Goal: Information Seeking & Learning: Find specific fact

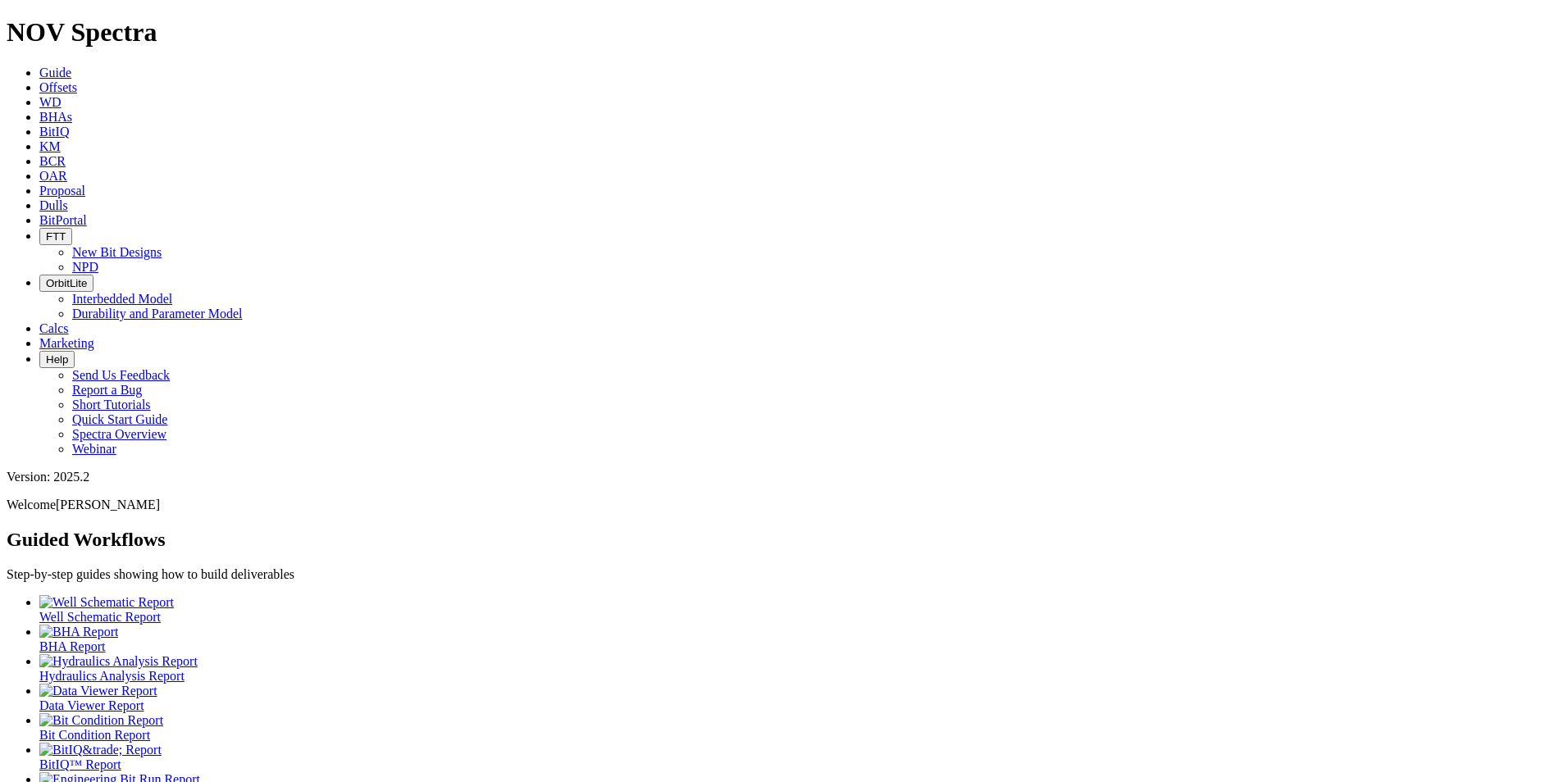
click at [68, 198] on link "Dulls" at bounding box center [54, 206] width 29 height 14
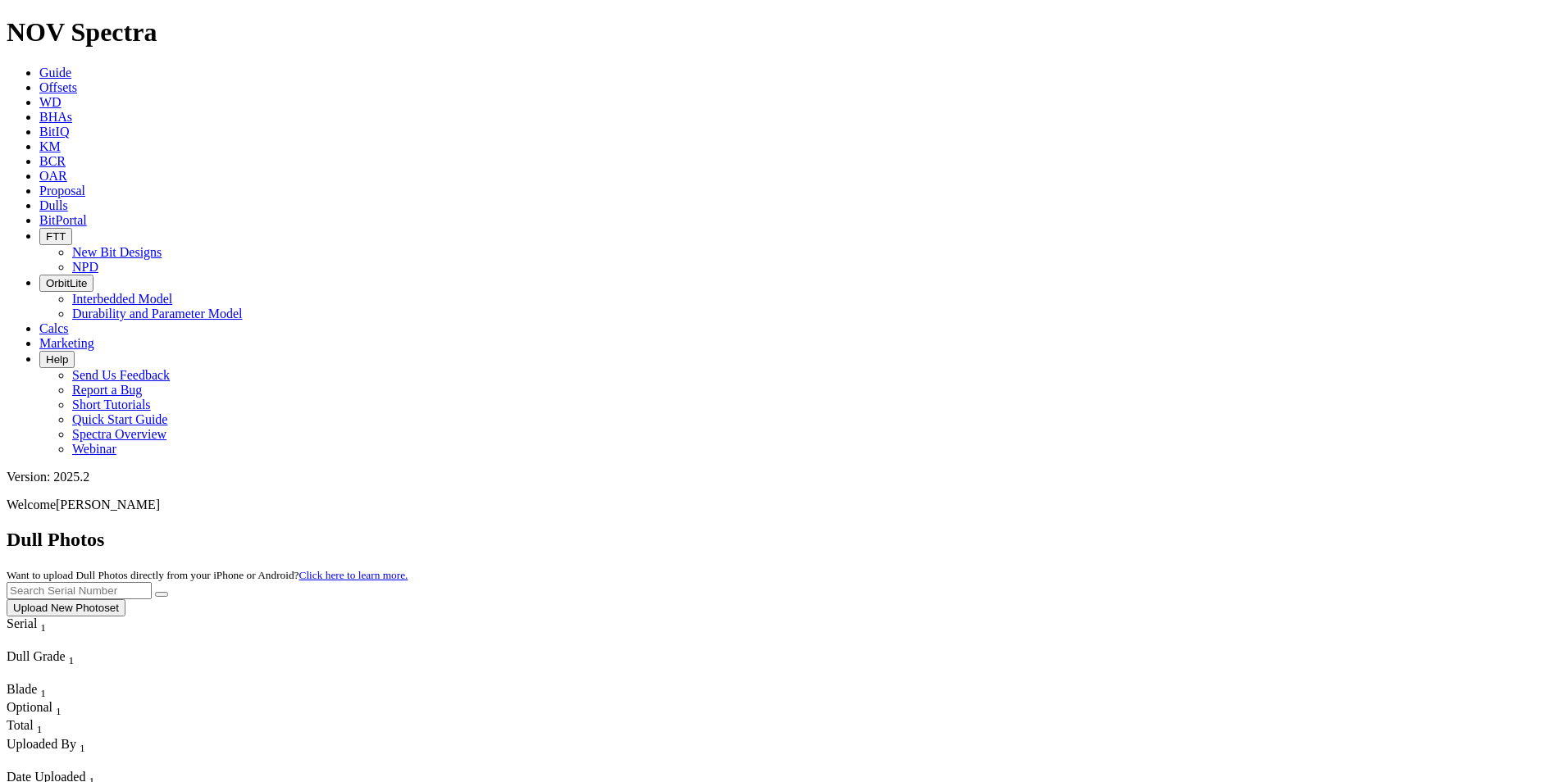
click at [152, 582] on input "text" at bounding box center [79, 590] width 145 height 17
type input "a315006"
click at [155, 592] on button "submit" at bounding box center [161, 594] width 13 height 5
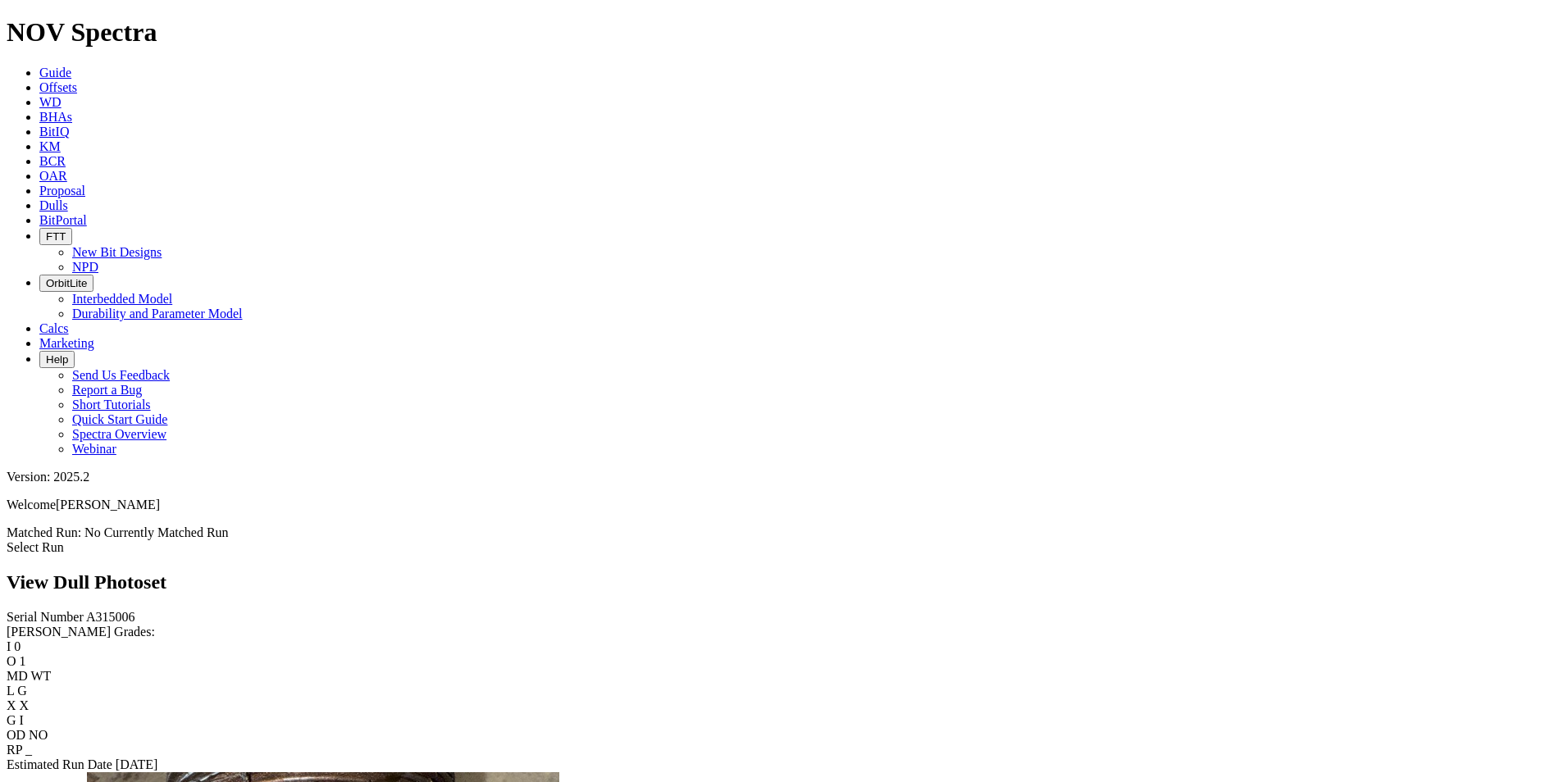
click at [68, 198] on link "Dulls" at bounding box center [54, 206] width 29 height 14
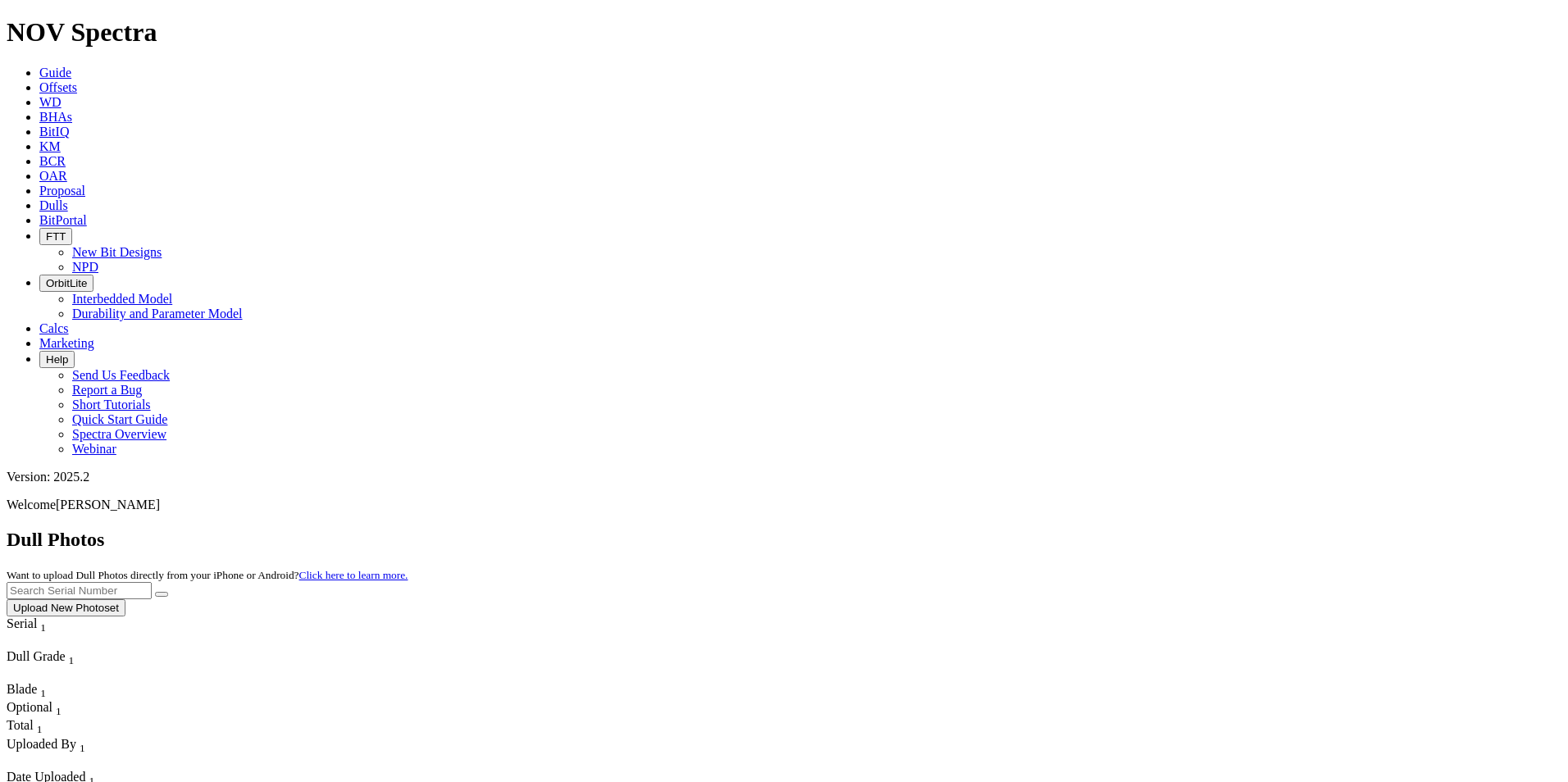
click at [152, 582] on input "text" at bounding box center [79, 590] width 145 height 17
click at [155, 592] on button "submit" at bounding box center [161, 594] width 13 height 5
drag, startPoint x: 1232, startPoint y: 64, endPoint x: 1159, endPoint y: 63, distance: 73.0
click at [1159, 529] on div "Dull Photos Want to upload Dull Photos directly from your iPhone or Android? Cl…" at bounding box center [784, 573] width 1555 height 88
type input "A313543"
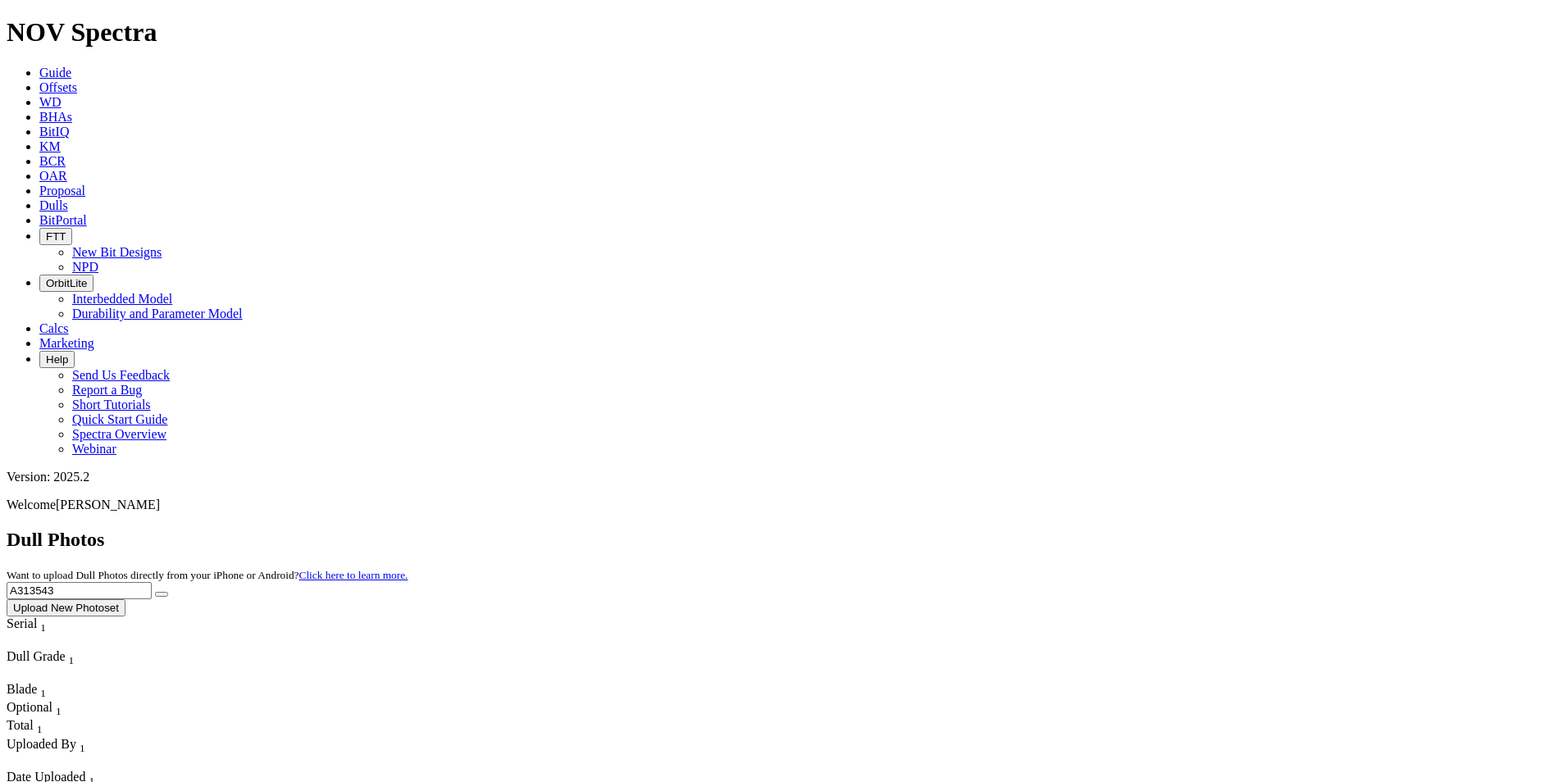
click at [155, 592] on button "submit" at bounding box center [161, 594] width 13 height 5
drag, startPoint x: 1265, startPoint y: 67, endPoint x: 1090, endPoint y: 62, distance: 175.1
click at [1090, 529] on div "Dull Photos Want to upload Dull Photos directly from your iPhone or Android? Cl…" at bounding box center [784, 573] width 1555 height 88
type input "A315793"
click at [162, 594] on icon "submit" at bounding box center [162, 594] width 0 height 0
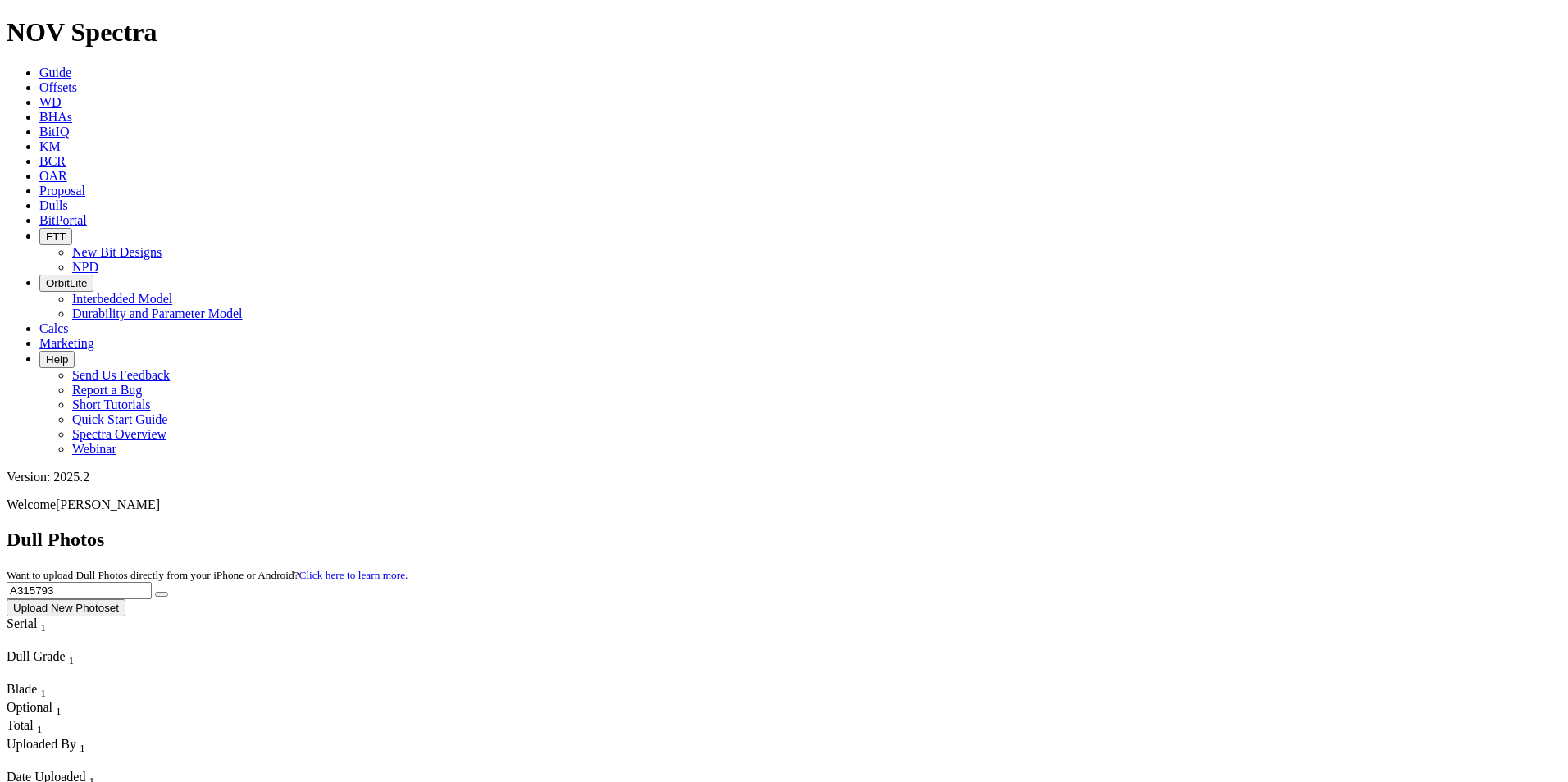
drag, startPoint x: 1242, startPoint y: 69, endPoint x: 1138, endPoint y: 78, distance: 104.4
click at [1138, 529] on div "Dull Photos Want to upload Dull Photos directly from your iPhone or Android? Cl…" at bounding box center [784, 573] width 1555 height 88
click at [155, 592] on button "submit" at bounding box center [161, 594] width 13 height 5
click at [168, 592] on button "submit" at bounding box center [161, 594] width 13 height 5
drag, startPoint x: 1243, startPoint y: 75, endPoint x: 1163, endPoint y: 73, distance: 80.0
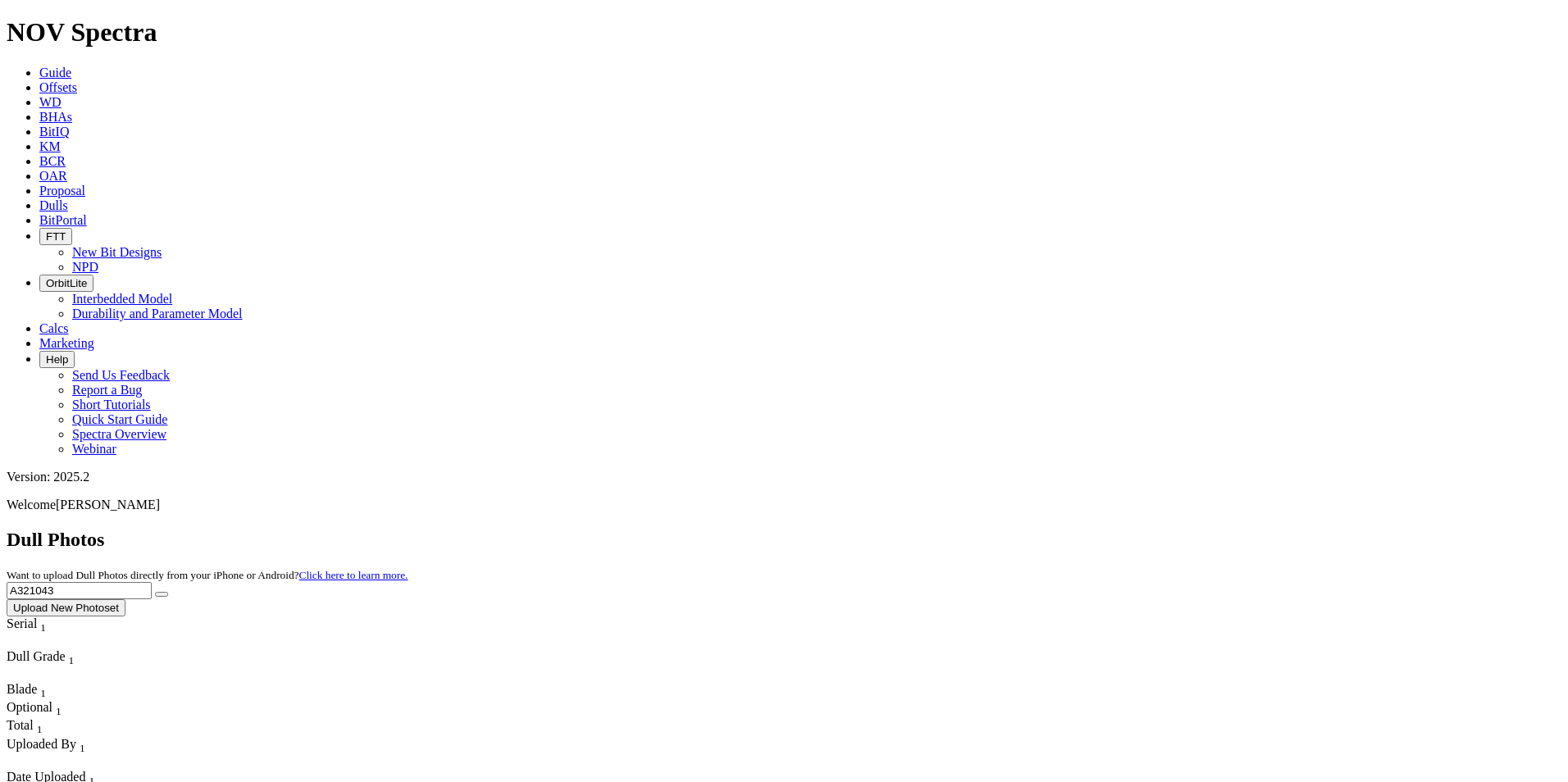
click at [1163, 529] on div "Dull Photos Want to upload Dull Photos directly from your iPhone or Android? Cl…" at bounding box center [784, 573] width 1555 height 88
type input "A307609"
click at [155, 592] on button "submit" at bounding box center [161, 594] width 13 height 5
drag, startPoint x: 1256, startPoint y: 76, endPoint x: 1172, endPoint y: 68, distance: 84.4
click at [152, 582] on input "A307609" at bounding box center [79, 590] width 145 height 17
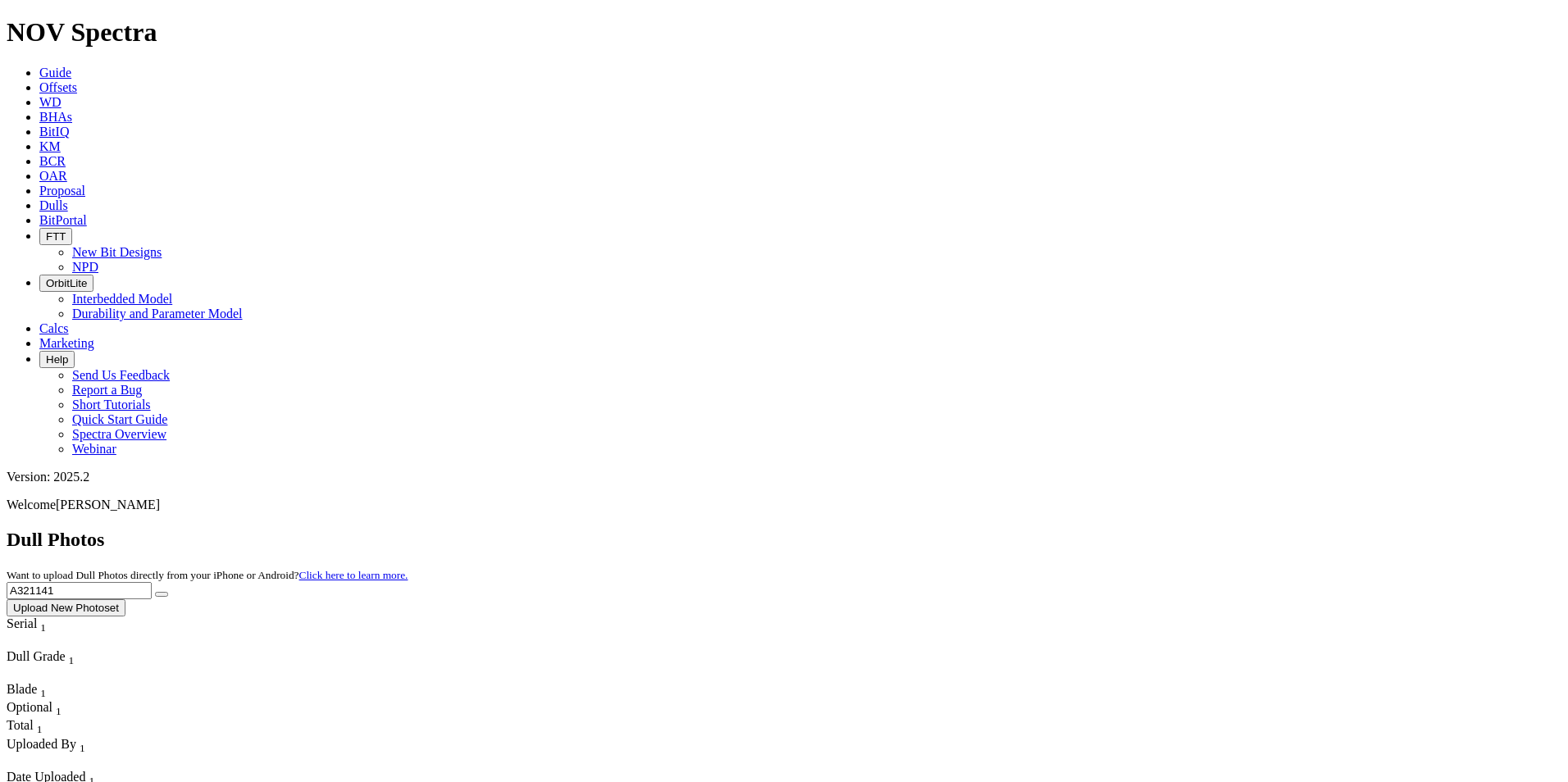
click at [155, 592] on button "submit" at bounding box center [161, 594] width 13 height 5
drag, startPoint x: 1253, startPoint y: 70, endPoint x: 1198, endPoint y: 69, distance: 55.0
click at [152, 582] on input "A321141" at bounding box center [79, 590] width 145 height 17
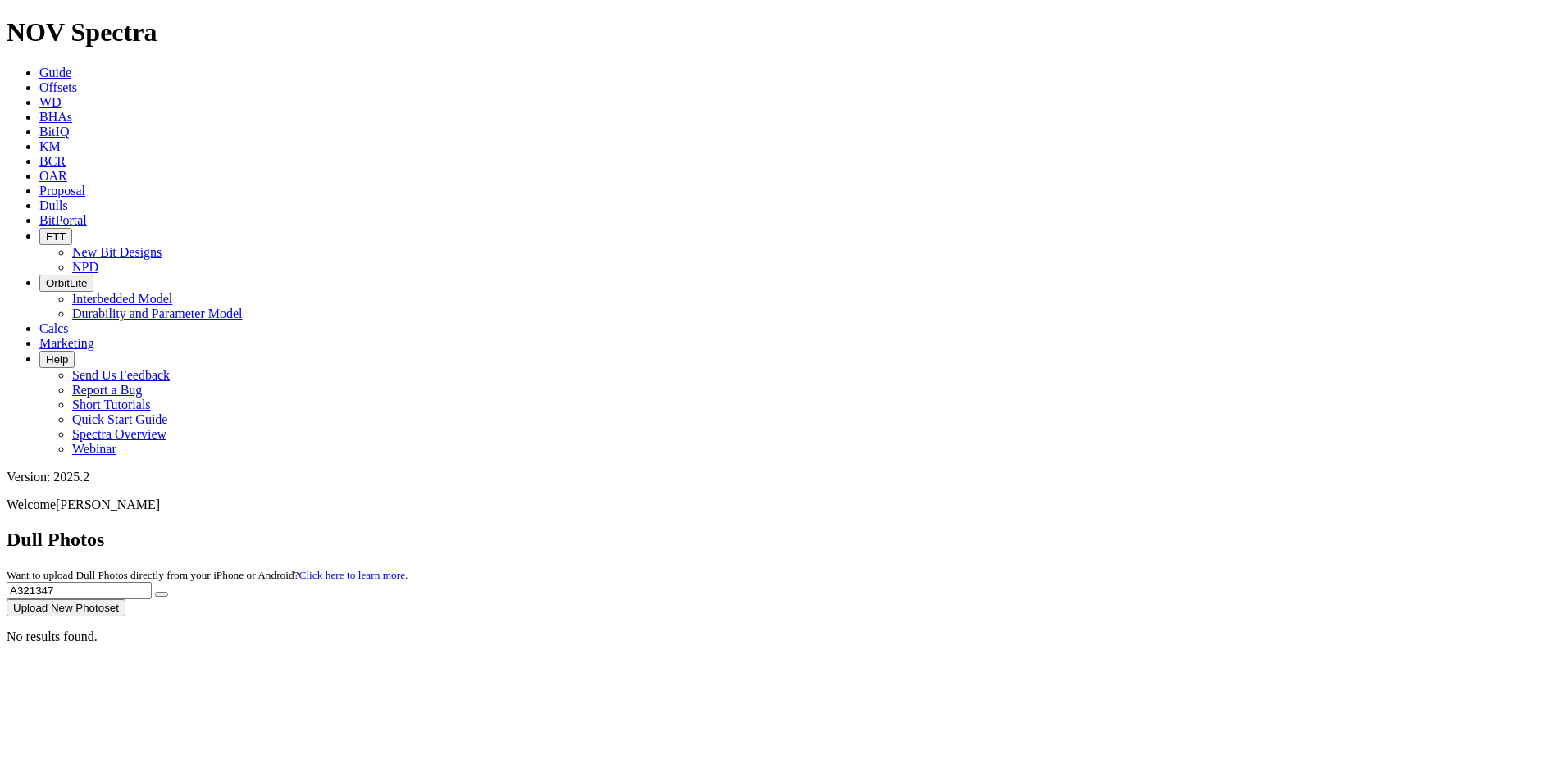
click at [155, 592] on button "submit" at bounding box center [161, 594] width 13 height 5
drag, startPoint x: 1248, startPoint y: 69, endPoint x: 1199, endPoint y: 71, distance: 49.0
click at [152, 582] on input "A321347" at bounding box center [79, 590] width 145 height 17
click at [155, 592] on button "submit" at bounding box center [161, 594] width 13 height 5
drag, startPoint x: 1214, startPoint y: 78, endPoint x: 1142, endPoint y: 84, distance: 72.2
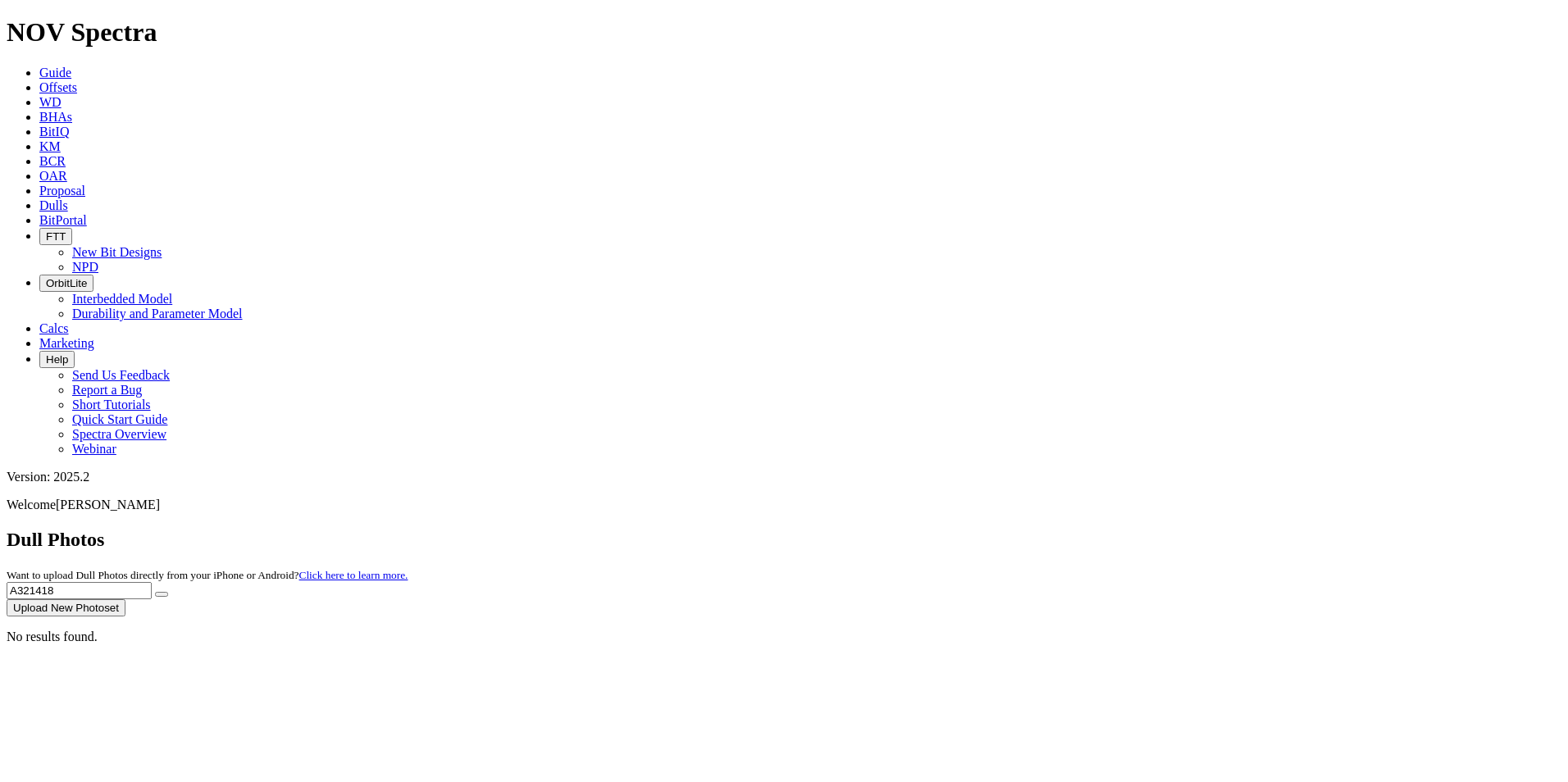
click at [1142, 529] on div "Dull Photos Want to upload Dull Photos directly from your iPhone or Android? Cl…" at bounding box center [784, 573] width 1555 height 88
click at [168, 592] on button "submit" at bounding box center [161, 594] width 13 height 5
drag, startPoint x: 1236, startPoint y: 71, endPoint x: 1146, endPoint y: 72, distance: 90.0
click at [1146, 529] on div "Dull Photos Want to upload Dull Photos directly from your iPhone or Android? Cl…" at bounding box center [784, 573] width 1555 height 88
type input "A319140"
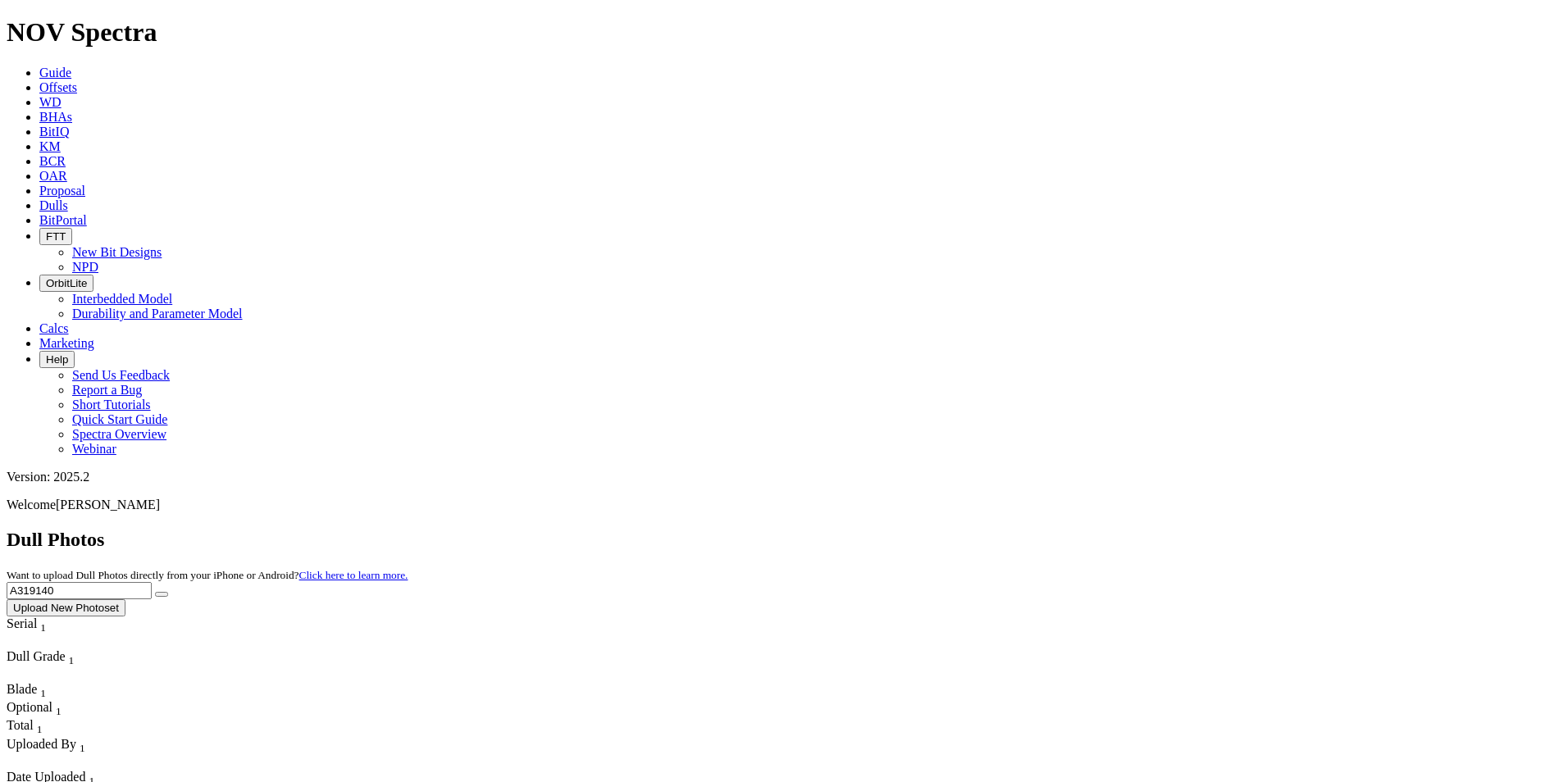
click at [155, 592] on button "submit" at bounding box center [161, 594] width 13 height 5
drag, startPoint x: 1245, startPoint y: 68, endPoint x: 1173, endPoint y: 65, distance: 72.1
click at [152, 582] on input "A319140" at bounding box center [79, 590] width 145 height 17
type input "A306987"
click at [155, 592] on button "submit" at bounding box center [161, 594] width 13 height 5
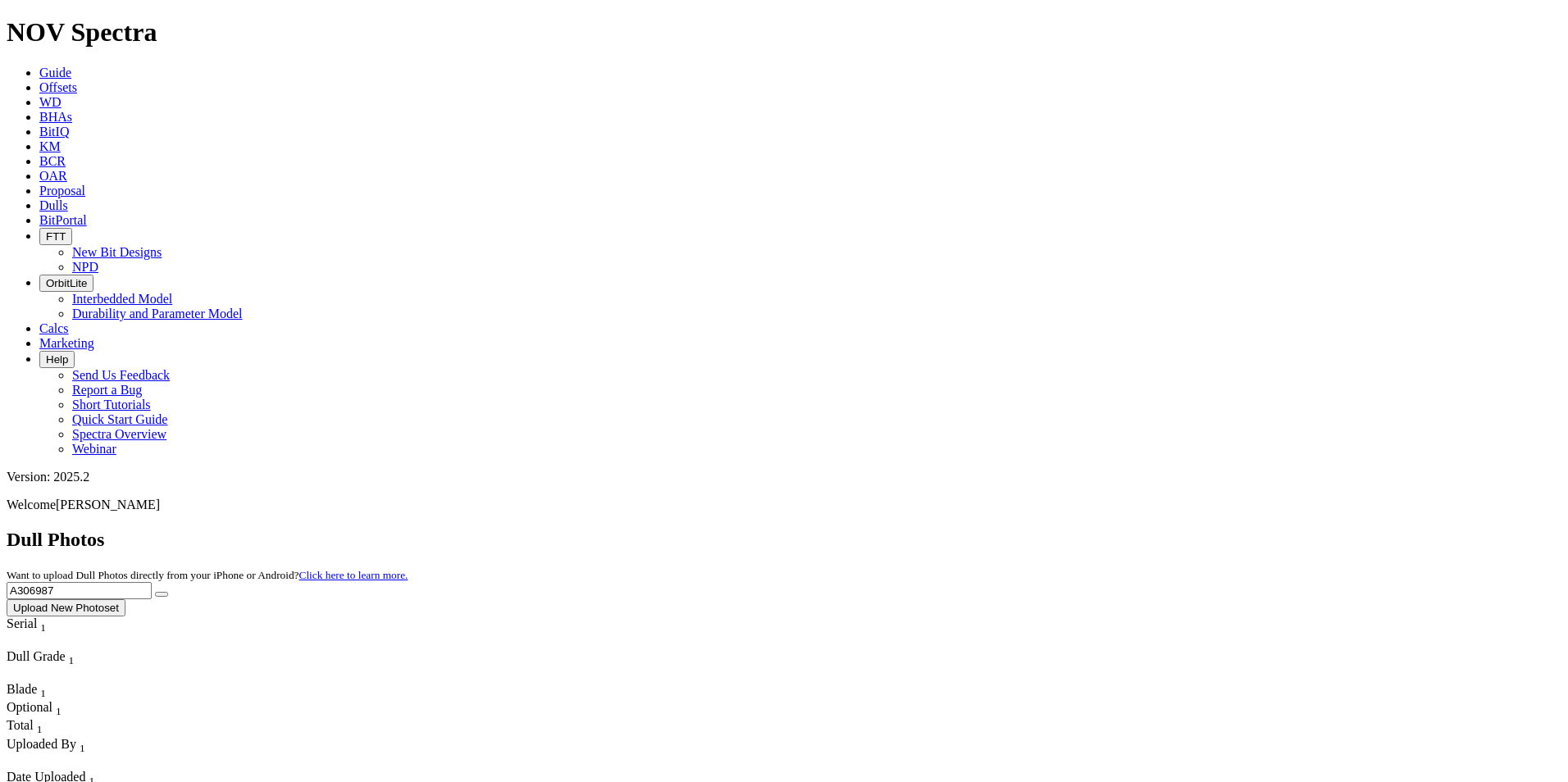
drag, startPoint x: 1244, startPoint y: 68, endPoint x: 1142, endPoint y: 64, distance: 102.1
click at [1142, 529] on div "Dull Photos Want to upload Dull Photos directly from your iPhone or Android? Cl…" at bounding box center [784, 573] width 1555 height 88
type input "A320743"
click at [155, 592] on button "submit" at bounding box center [161, 594] width 13 height 5
drag, startPoint x: 1278, startPoint y: 71, endPoint x: 1154, endPoint y: 74, distance: 124.0
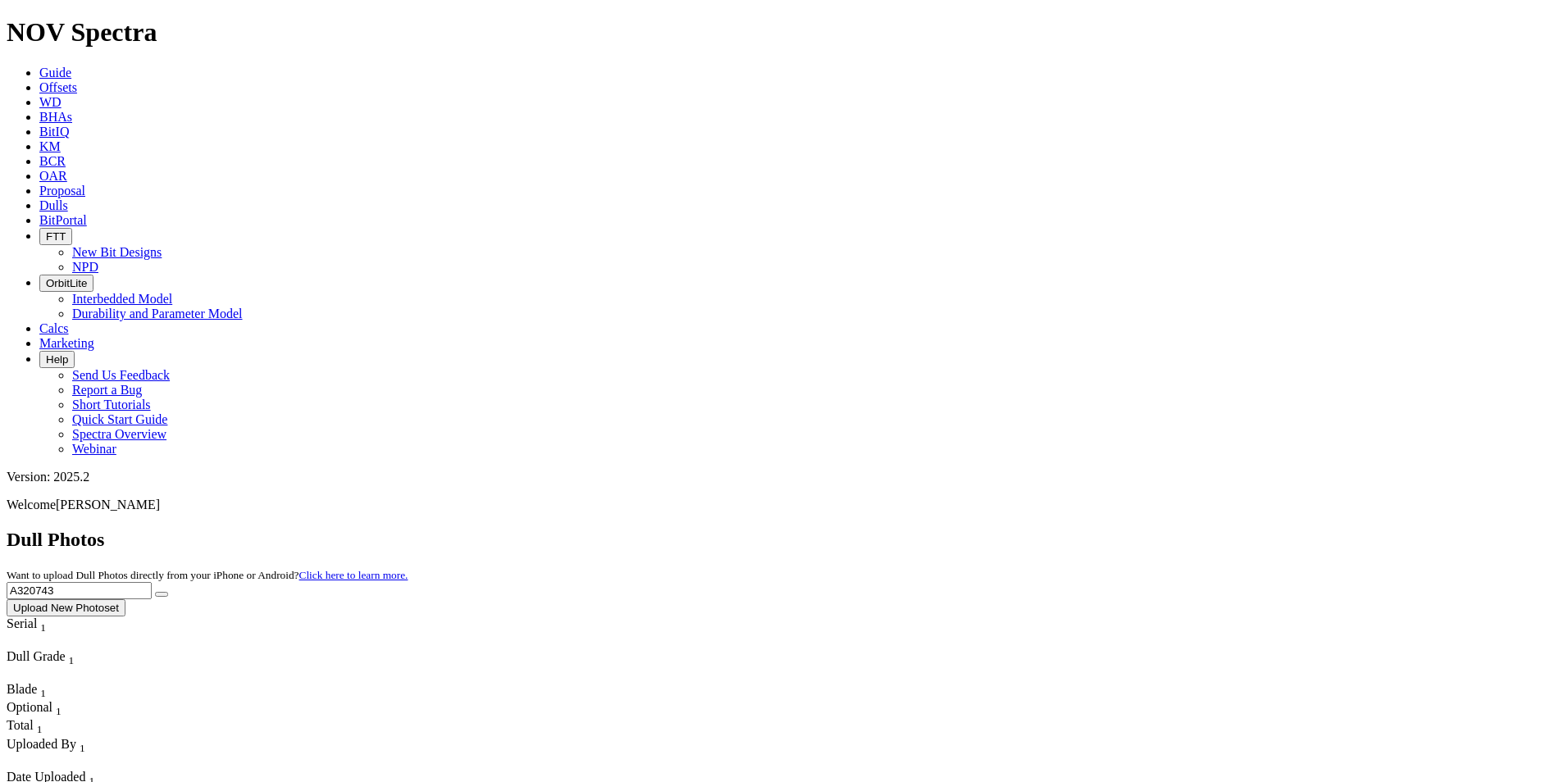
click at [1155, 529] on div "Dull Photos Want to upload Dull Photos directly from your iPhone or Android? Cl…" at bounding box center [784, 573] width 1555 height 88
type input "A321221"
click at [162, 594] on icon "submit" at bounding box center [162, 594] width 0 height 0
drag, startPoint x: 1227, startPoint y: 68, endPoint x: 1156, endPoint y: 72, distance: 71.1
click at [1156, 529] on div "Dull Photos Want to upload Dull Photos directly from your iPhone or Android? Cl…" at bounding box center [784, 573] width 1555 height 88
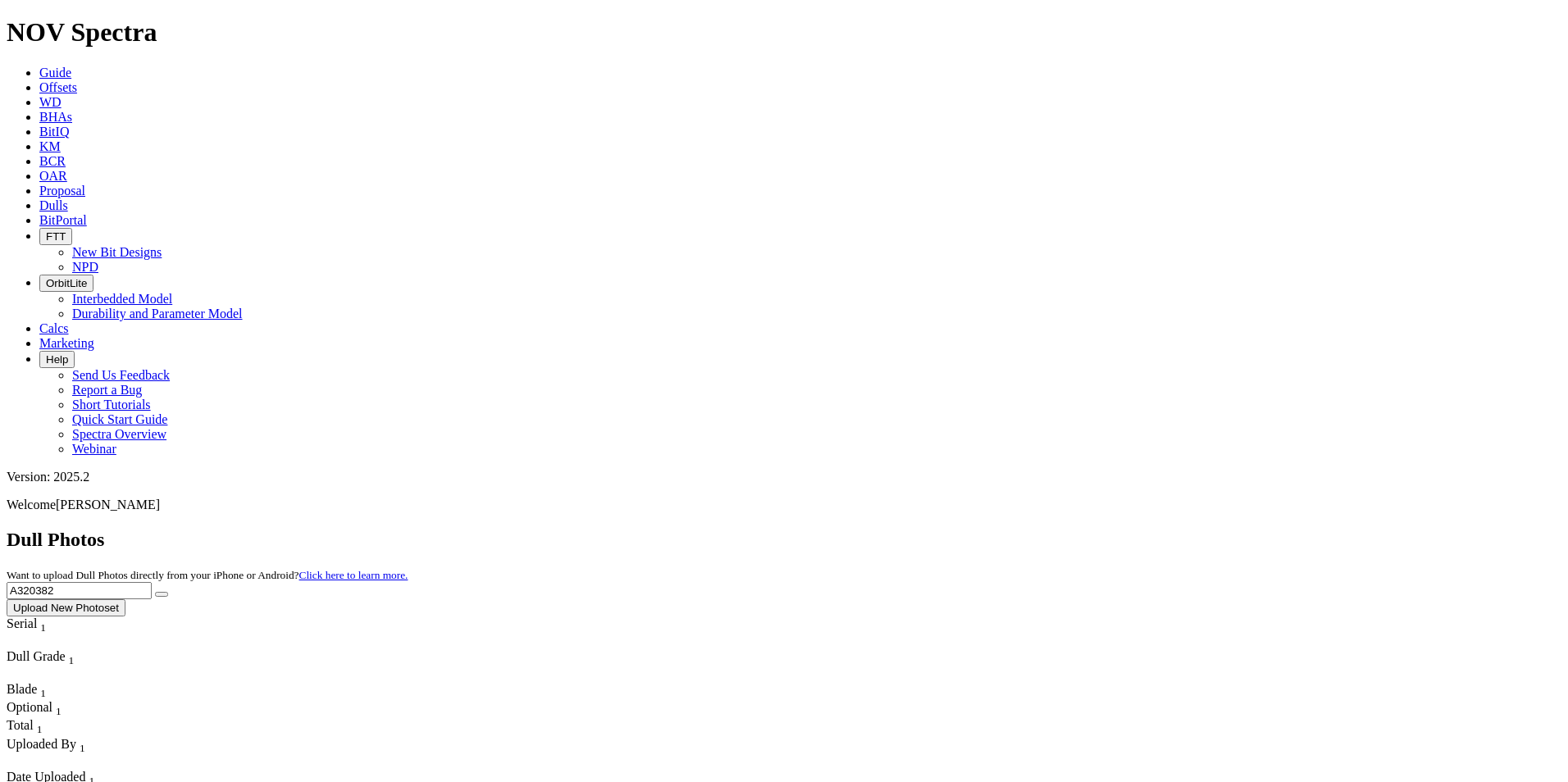
click at [155, 592] on button "submit" at bounding box center [161, 594] width 13 height 5
drag, startPoint x: 1269, startPoint y: 76, endPoint x: 1026, endPoint y: 68, distance: 243.1
click at [1026, 529] on div "Dull Photos Want to upload Dull Photos directly from your iPhone or Android? Cl…" at bounding box center [784, 573] width 1555 height 88
type input "A313066"
click at [155, 592] on button "submit" at bounding box center [161, 594] width 13 height 5
